Goal: Information Seeking & Learning: Learn about a topic

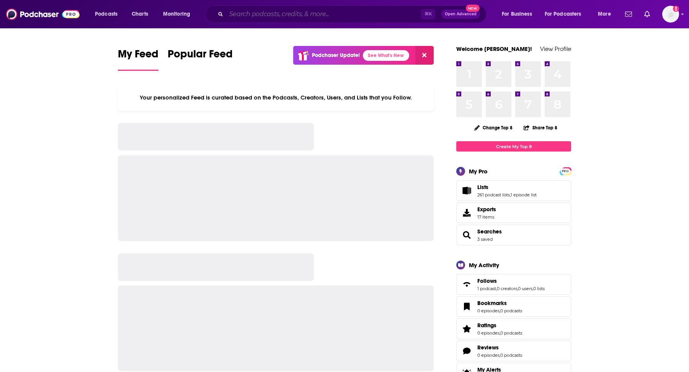
click at [313, 18] on input "Search podcasts, credits, & more..." at bounding box center [323, 14] width 195 height 12
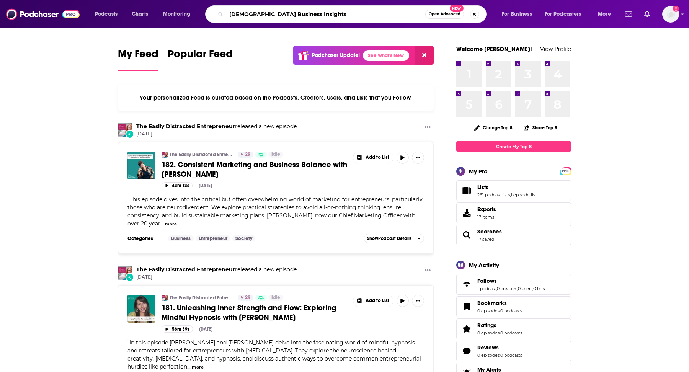
type input "[DEMOGRAPHIC_DATA] Business Insights"
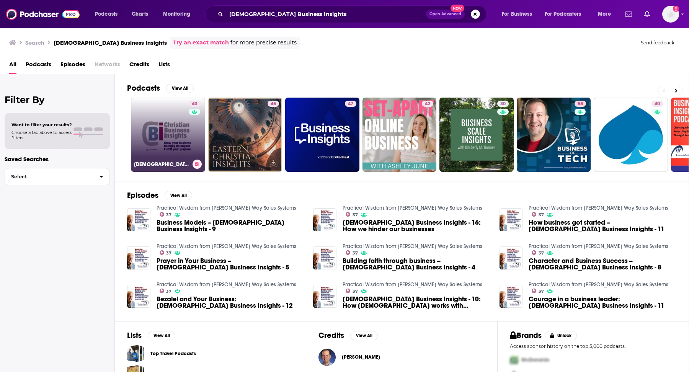
click at [168, 126] on link "40 [DEMOGRAPHIC_DATA] Business Insights" at bounding box center [168, 135] width 74 height 74
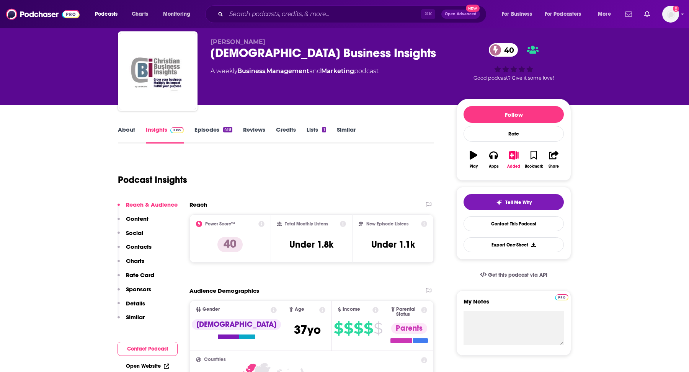
scroll to position [29, 0]
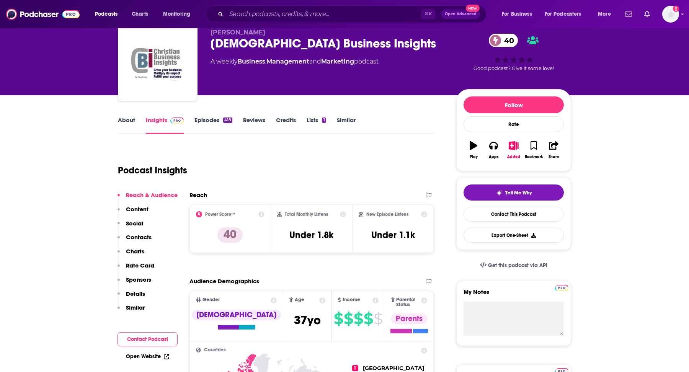
click at [125, 123] on link "About" at bounding box center [126, 125] width 17 height 18
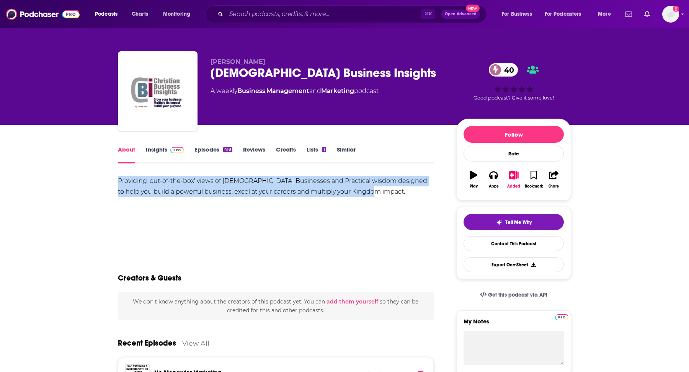
drag, startPoint x: 113, startPoint y: 179, endPoint x: 325, endPoint y: 200, distance: 213.4
copy div "Providing 'out-of-the-box' views of [DEMOGRAPHIC_DATA] Businesses and Practical…"
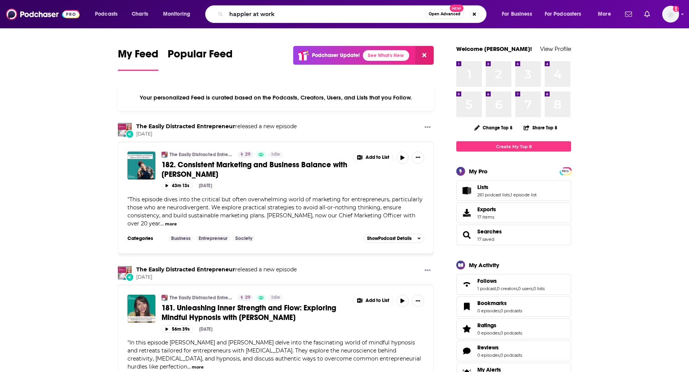
type input "happier at work"
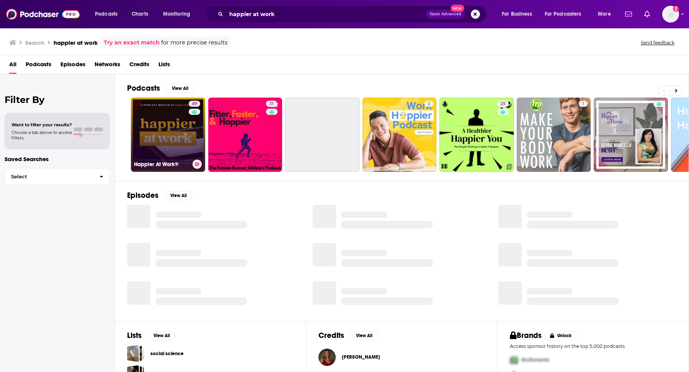
click at [158, 137] on link "49 Happier At Work®" at bounding box center [168, 135] width 74 height 74
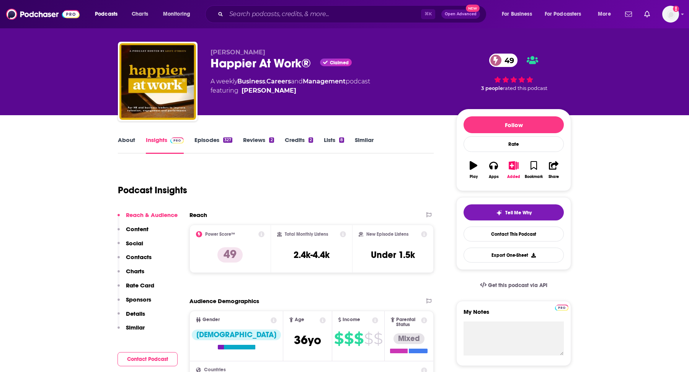
scroll to position [42, 0]
